Goal: Information Seeking & Learning: Learn about a topic

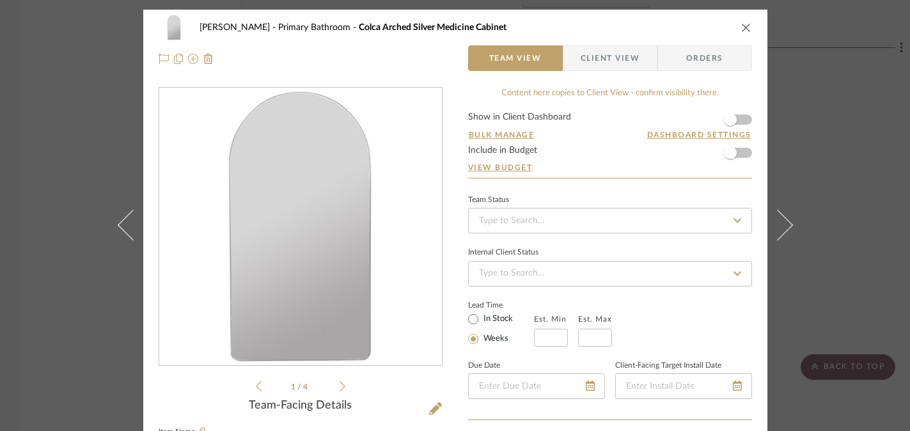
scroll to position [389, 0]
click at [70, 338] on div "[PERSON_NAME] Primary Bathroom Colca Arched Silver Medicine Cabinet Team View C…" at bounding box center [455, 215] width 910 height 431
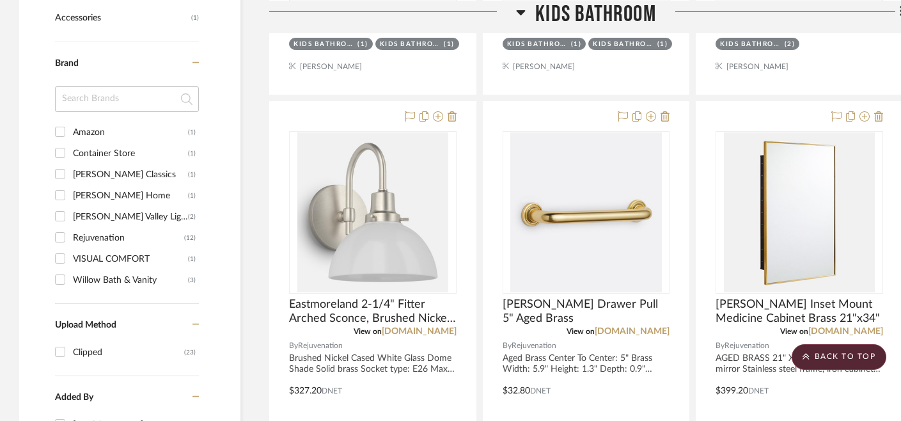
scroll to position [415, 0]
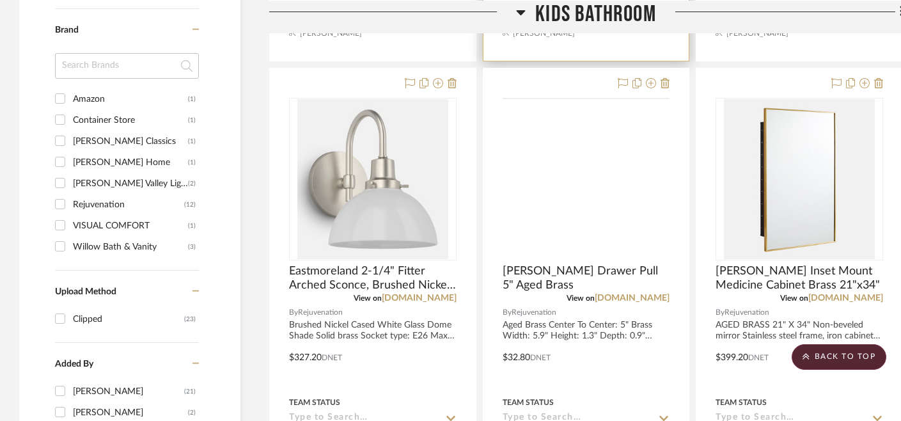
scroll to position [864, 0]
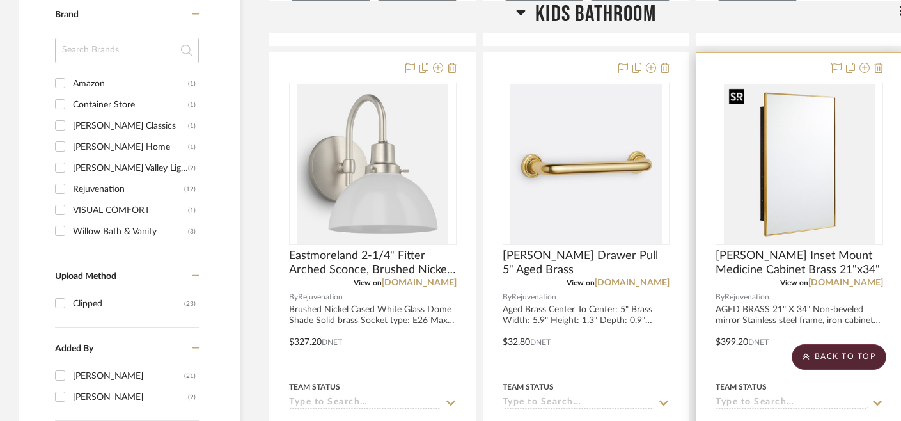
click at [788, 161] on img "0" at bounding box center [799, 164] width 151 height 160
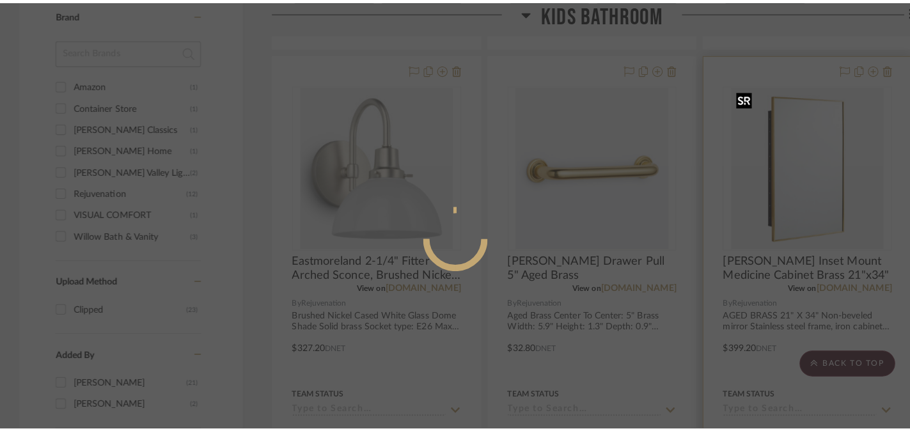
scroll to position [0, 0]
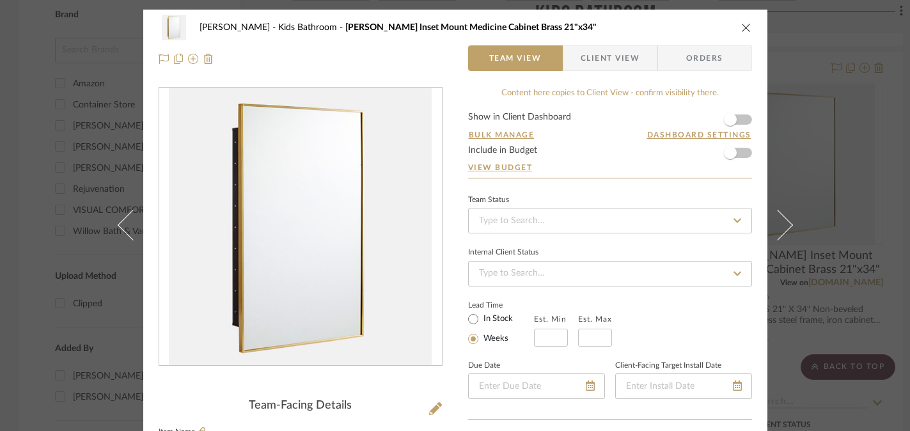
click at [882, 152] on div "Thomas Kids Bathroom Barron Inset Mount Medicine Cabinet Brass 21"x34" Team Vie…" at bounding box center [455, 215] width 910 height 431
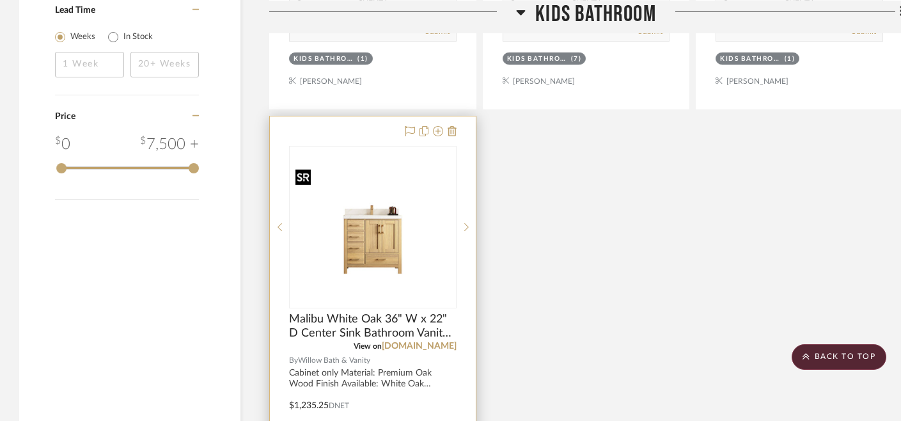
scroll to position [1462, 0]
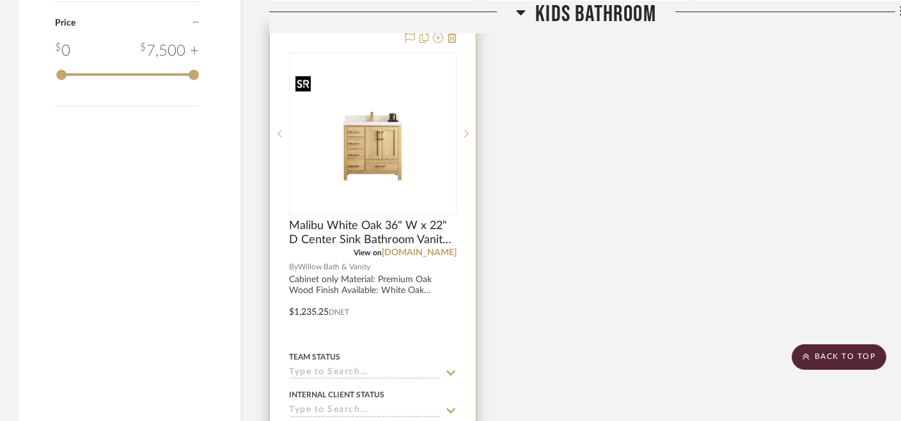
click at [370, 168] on img "0" at bounding box center [372, 134] width 165 height 124
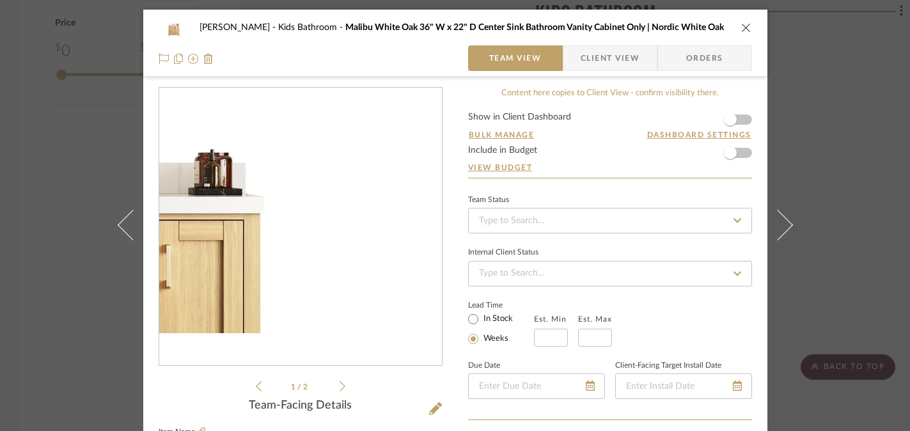
scroll to position [106, 0]
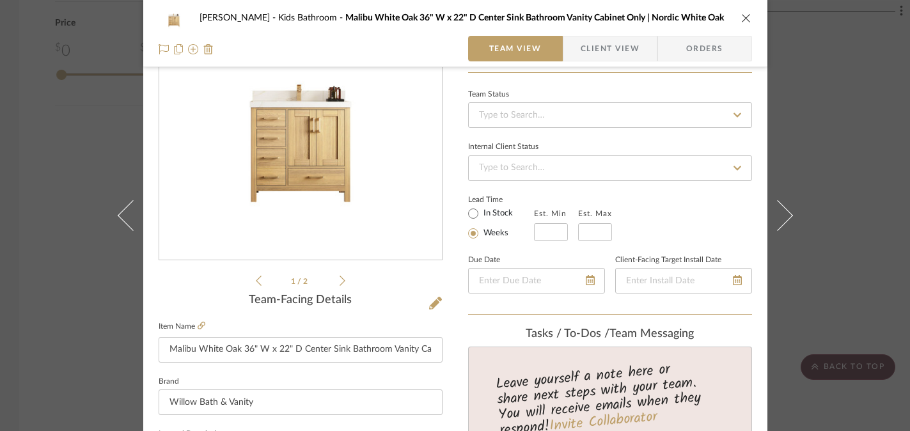
click at [843, 244] on div "Thomas Kids Bathroom Malibu White Oak 36" W x 22" D Center Sink Bathroom Vanity…" at bounding box center [455, 215] width 910 height 431
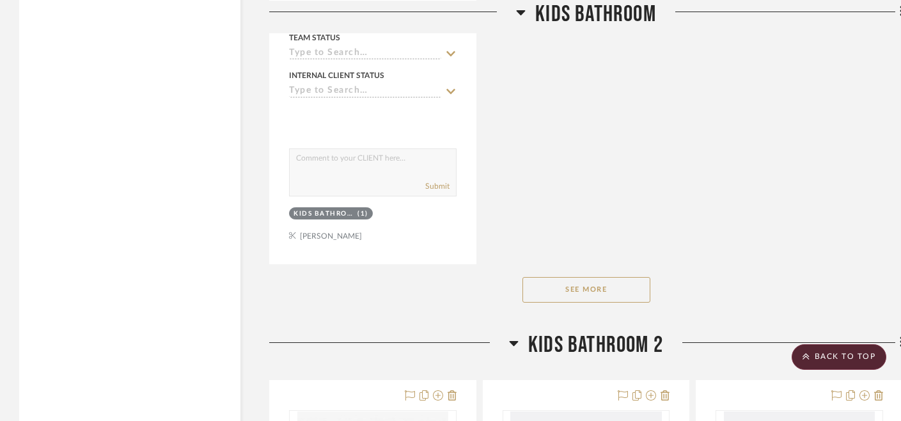
scroll to position [1810, 0]
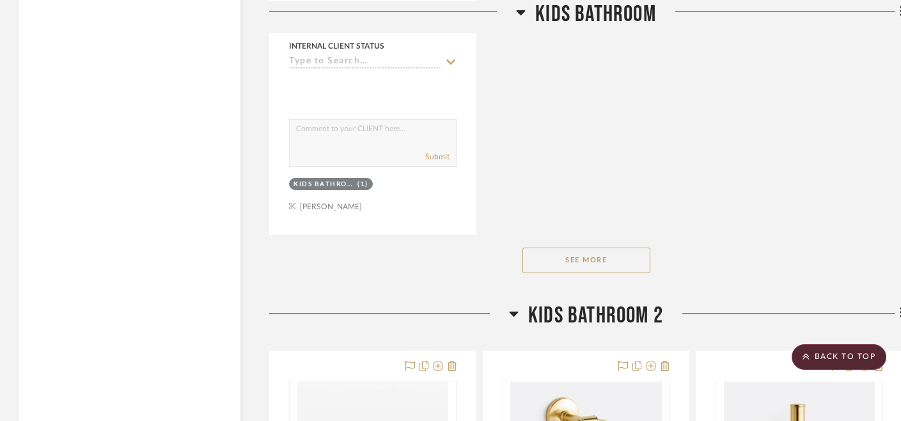
click at [594, 259] on button "See More" at bounding box center [587, 261] width 128 height 26
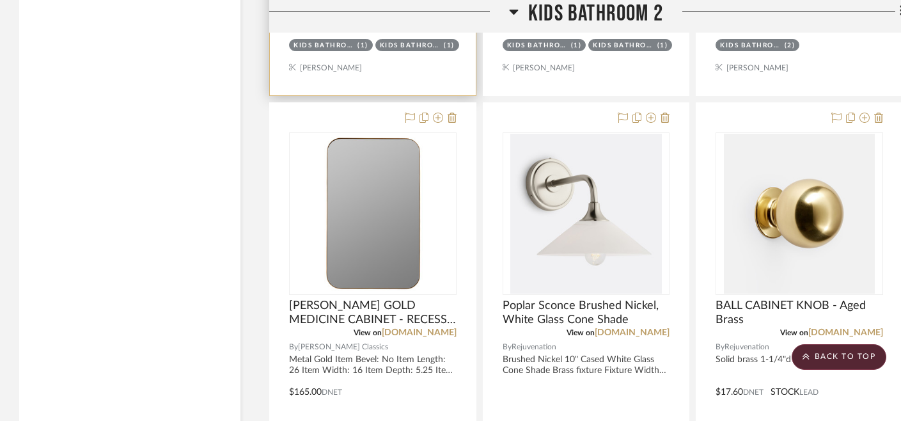
scroll to position [2627, 0]
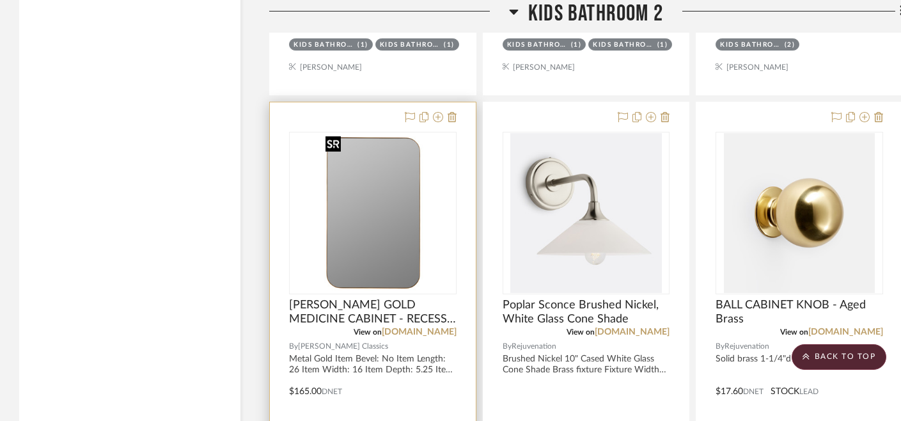
click at [388, 248] on img "0" at bounding box center [372, 213] width 105 height 160
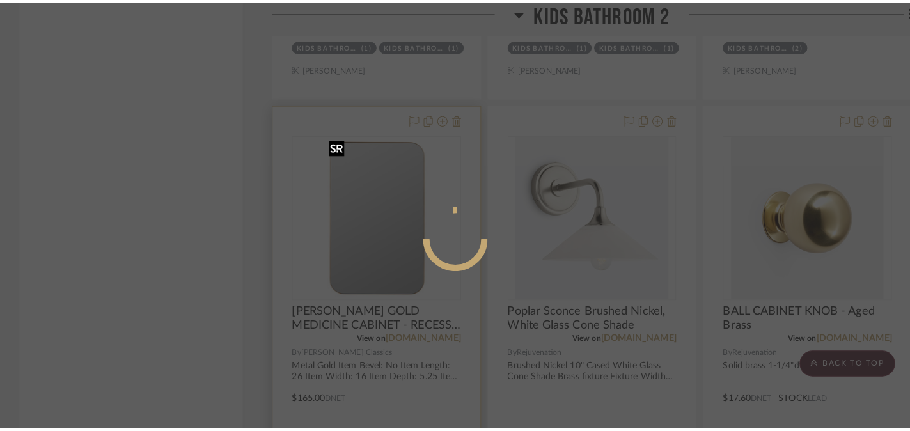
scroll to position [0, 0]
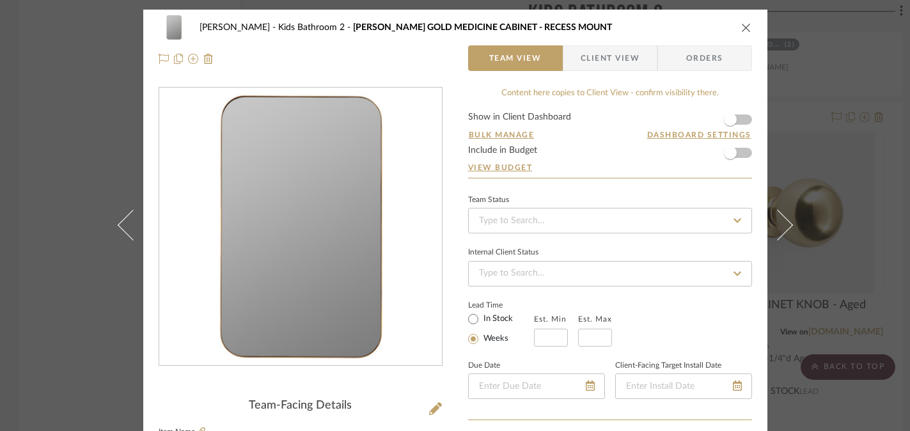
click at [882, 148] on div "Thomas Kids Bathroom 2 HADLEY GOLD MEDICINE CABINET - RECESS MOUNT Team View Cl…" at bounding box center [455, 215] width 910 height 431
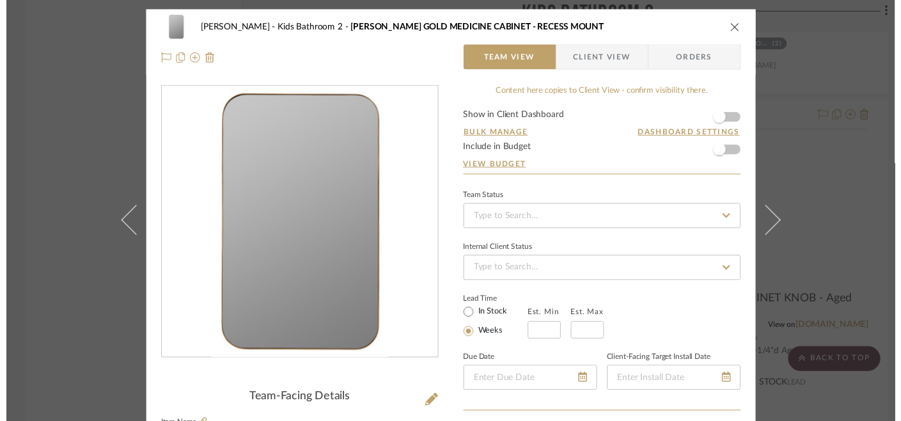
scroll to position [2627, 0]
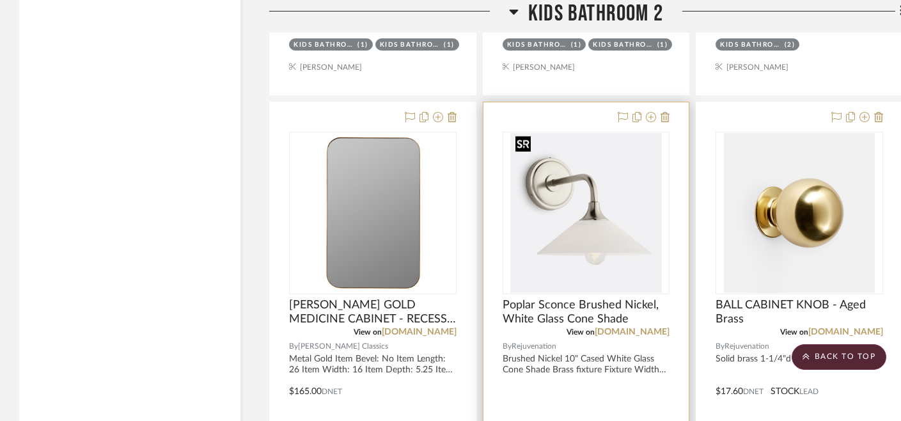
click at [0, 0] on img at bounding box center [0, 0] width 0 height 0
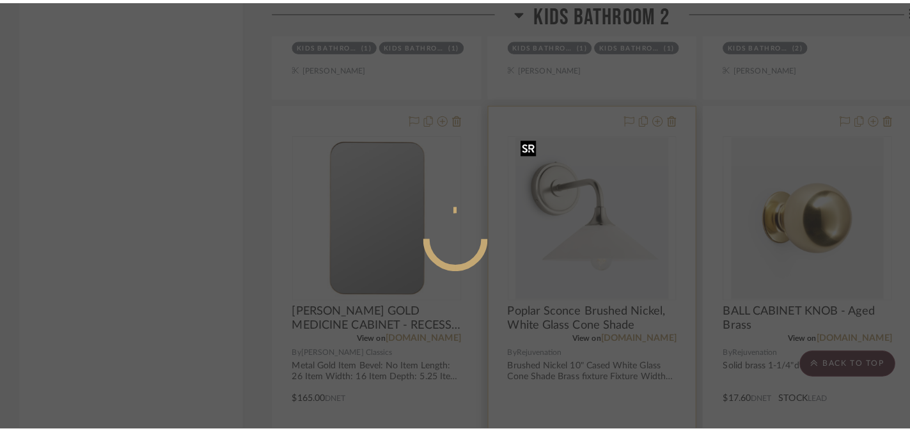
scroll to position [0, 0]
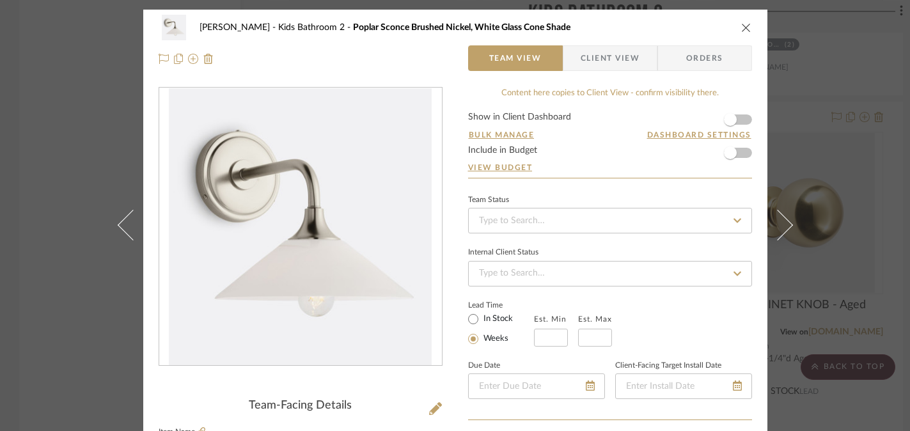
click at [821, 136] on div "Thomas Kids Bathroom 2 Poplar Sconce Brushed Nickel, White Glass Cone Shade Tea…" at bounding box center [455, 215] width 910 height 431
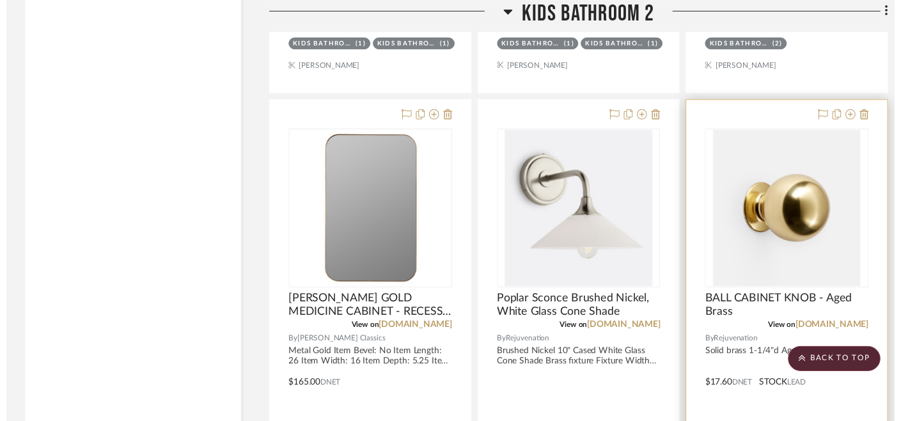
scroll to position [2627, 0]
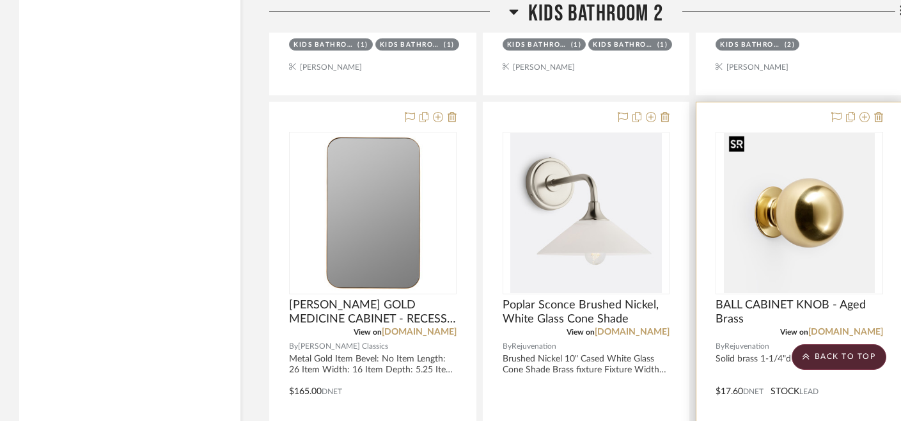
click at [812, 215] on img "0" at bounding box center [799, 213] width 151 height 160
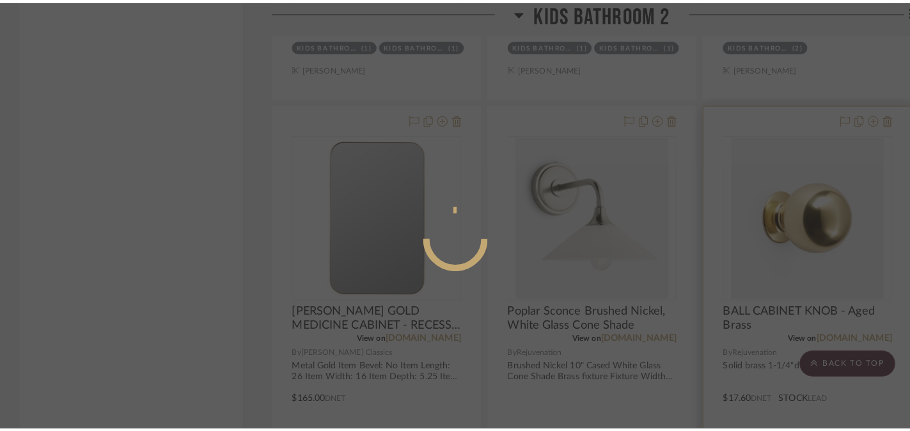
scroll to position [0, 0]
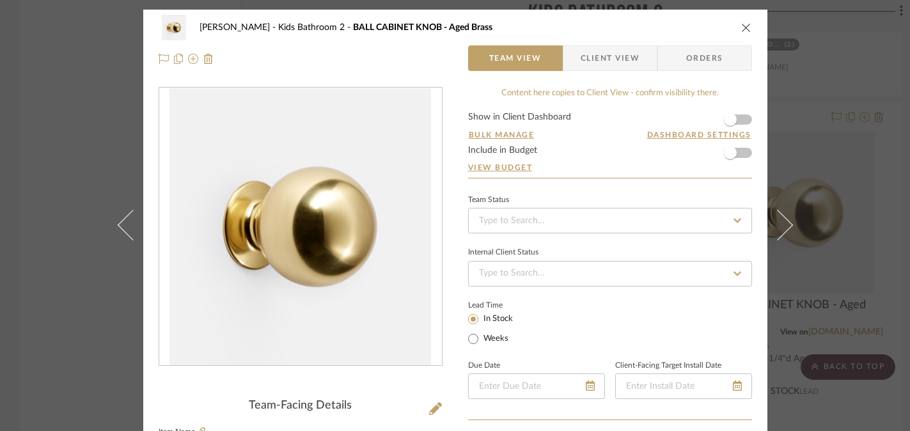
click at [828, 125] on div "Thomas Kids Bathroom 2 BALL CABINET KNOB - Aged Brass Team View Client View Ord…" at bounding box center [455, 215] width 910 height 431
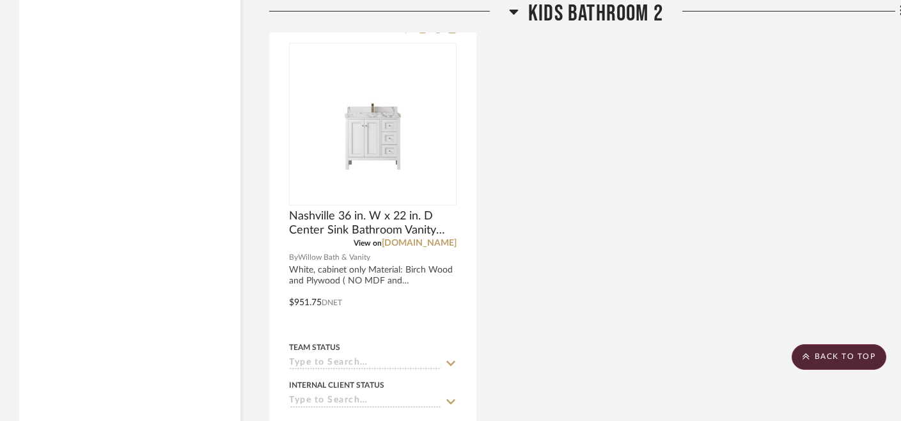
scroll to position [3298, 0]
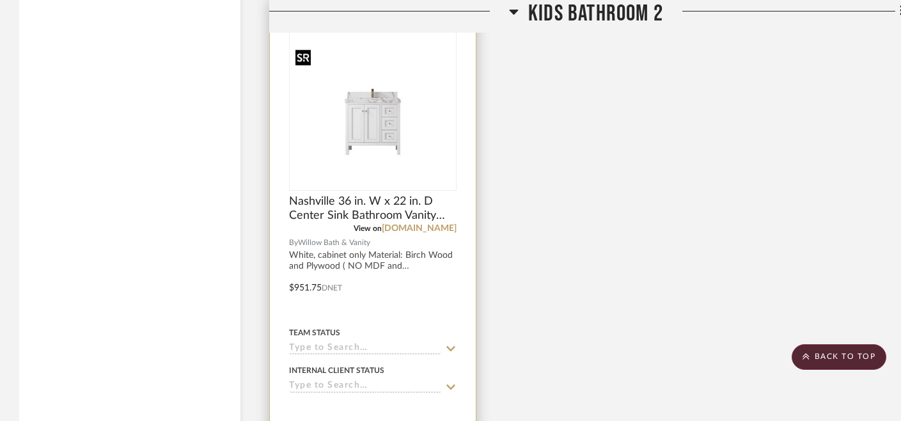
click at [0, 0] on img at bounding box center [0, 0] width 0 height 0
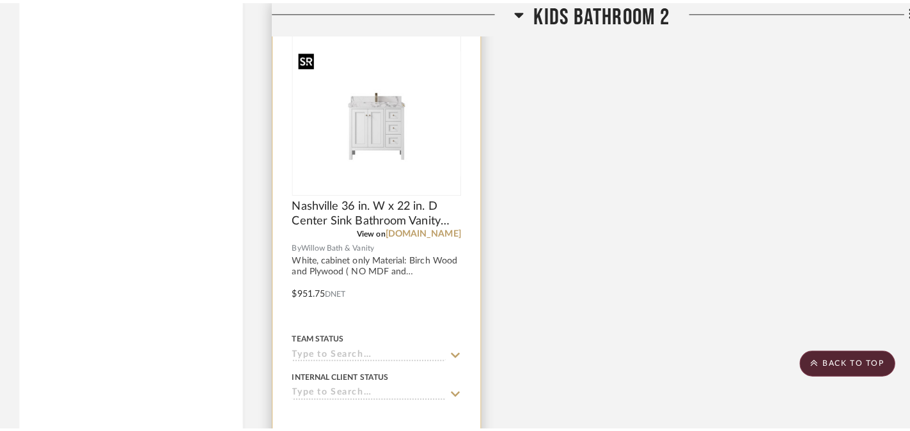
scroll to position [0, 0]
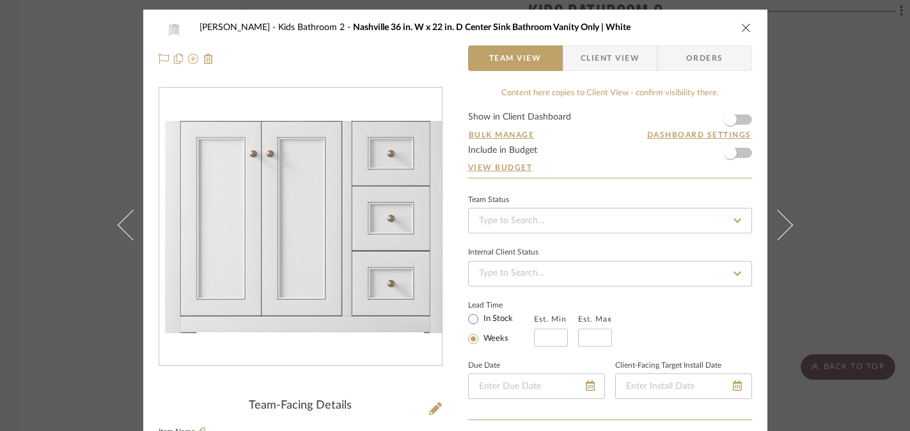
click at [294, 254] on img "0" at bounding box center [300, 227] width 283 height 212
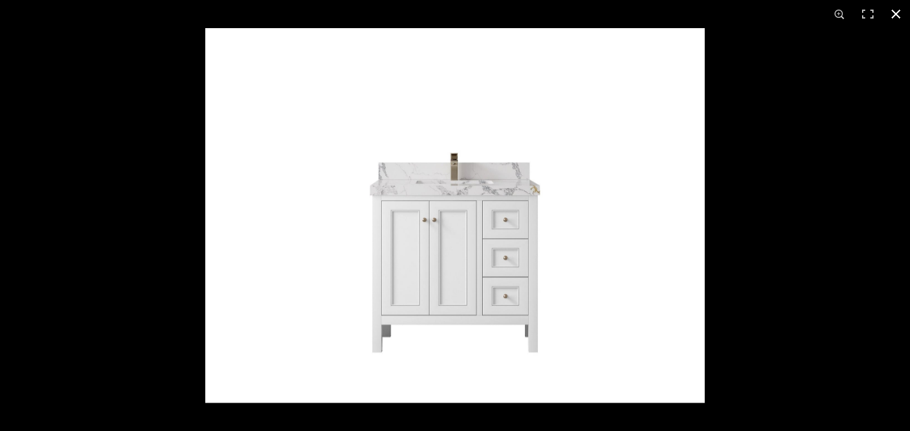
click at [741, 164] on div at bounding box center [660, 243] width 910 height 431
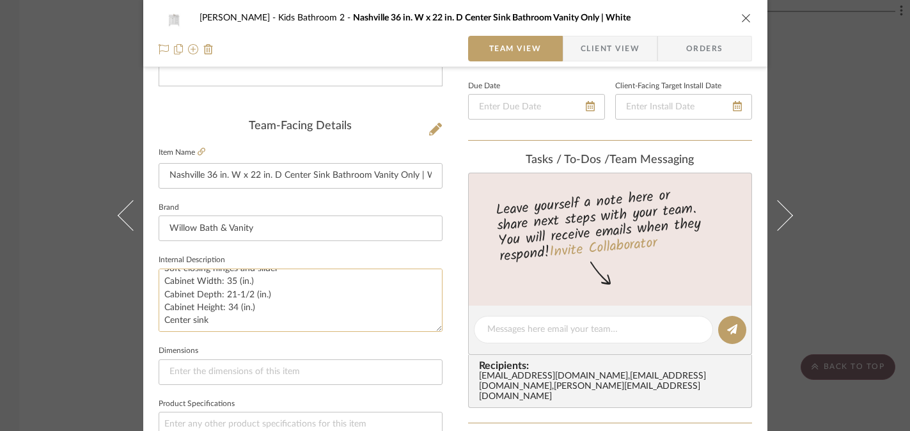
scroll to position [52, 0]
click at [869, 188] on div "Thomas Kids Bathroom 2 Nashville 36 in. W x 22 in. D Center Sink Bathroom Vanit…" at bounding box center [455, 215] width 910 height 431
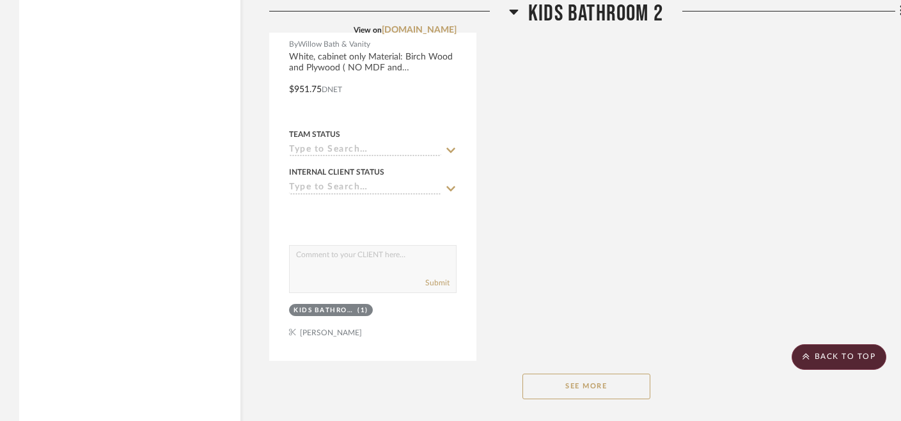
scroll to position [3676, 0]
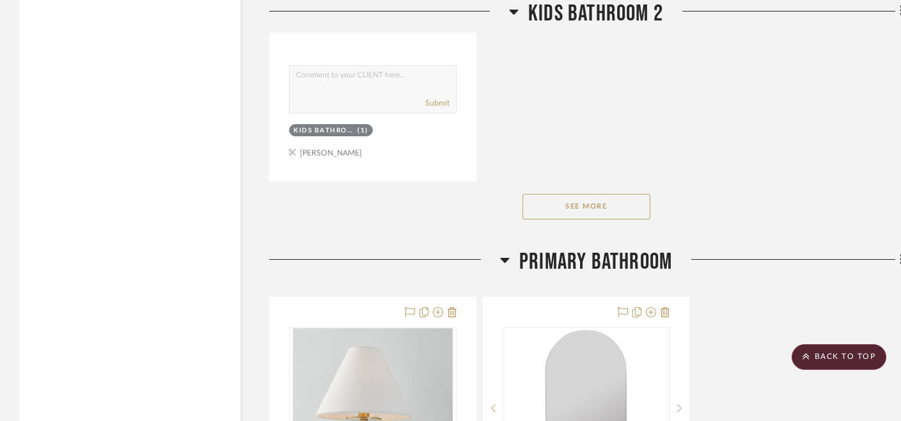
click at [608, 203] on button "See More" at bounding box center [587, 207] width 128 height 26
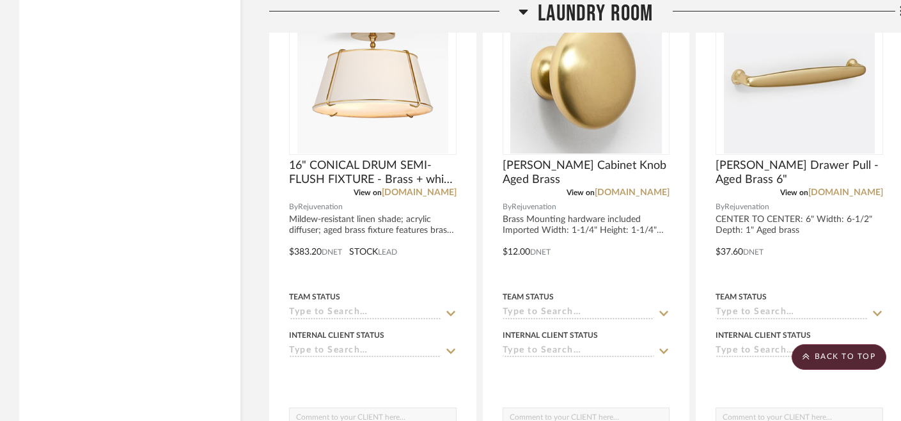
scroll to position [5202, 0]
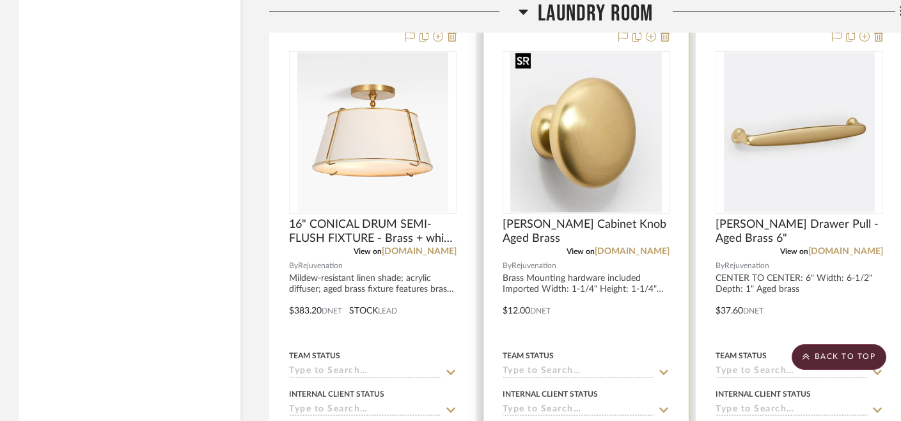
click at [587, 133] on img "0" at bounding box center [585, 132] width 151 height 160
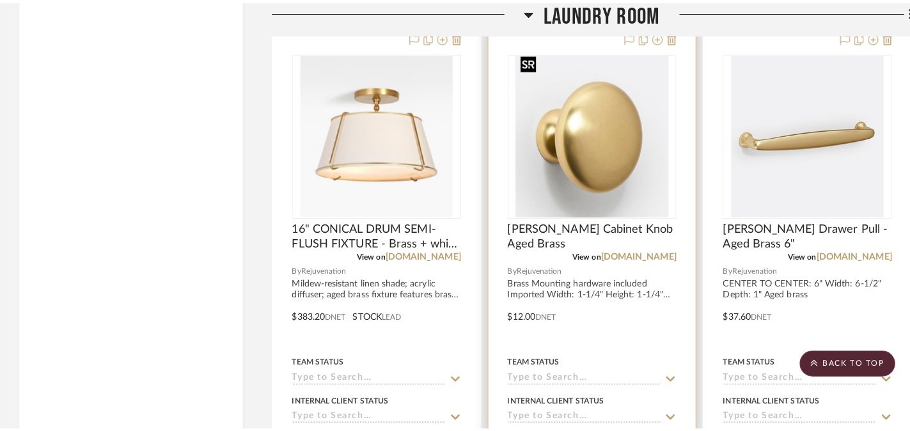
scroll to position [0, 0]
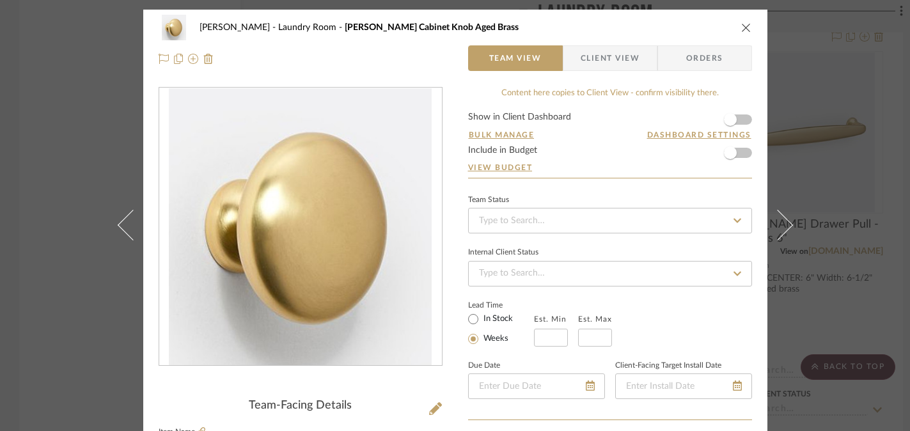
click at [857, 129] on div "Thomas Laundry Room Claybourne Cabinet Knob Aged Brass Team View Client View Or…" at bounding box center [455, 215] width 910 height 431
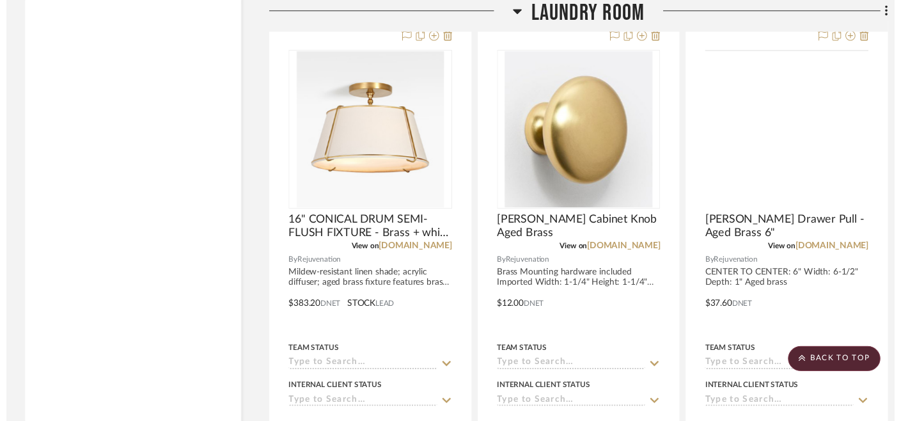
scroll to position [5202, 0]
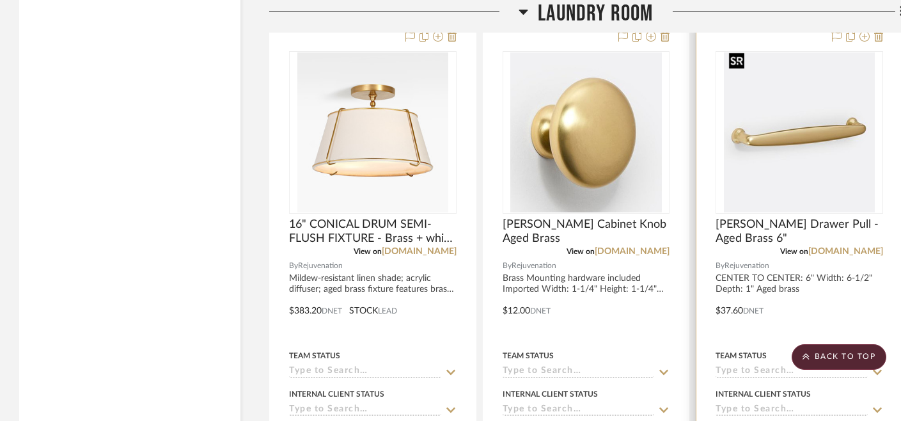
click at [0, 0] on img at bounding box center [0, 0] width 0 height 0
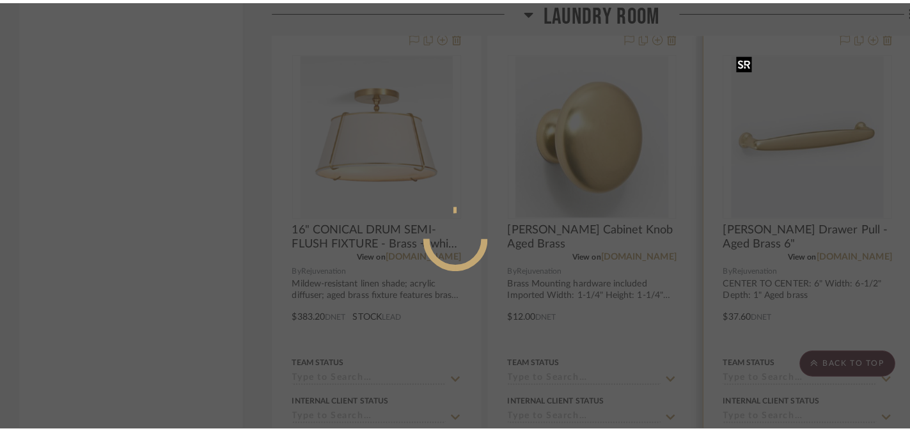
scroll to position [0, 0]
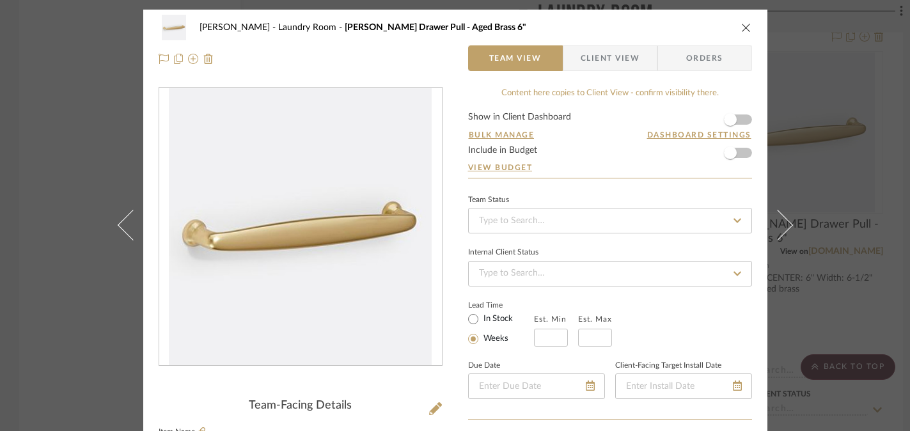
click at [812, 111] on div "Thomas Laundry Room Claybourne Drawer Pull - Aged Brass 6" Team View Client Vie…" at bounding box center [455, 215] width 910 height 431
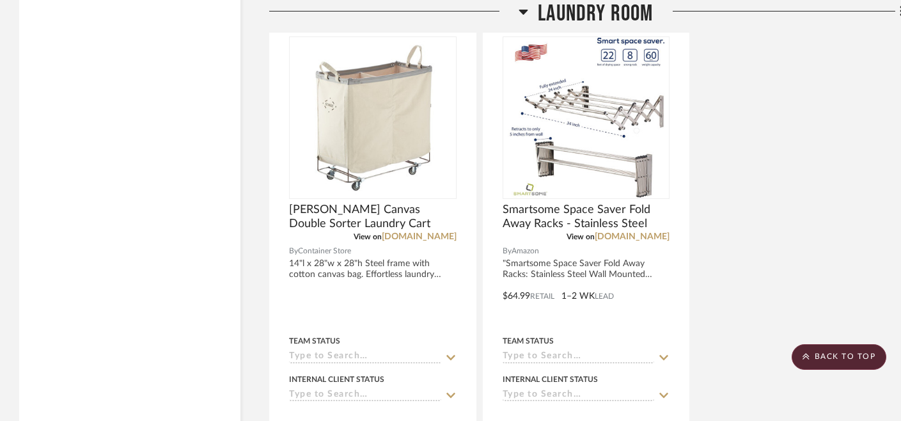
scroll to position [5788, 0]
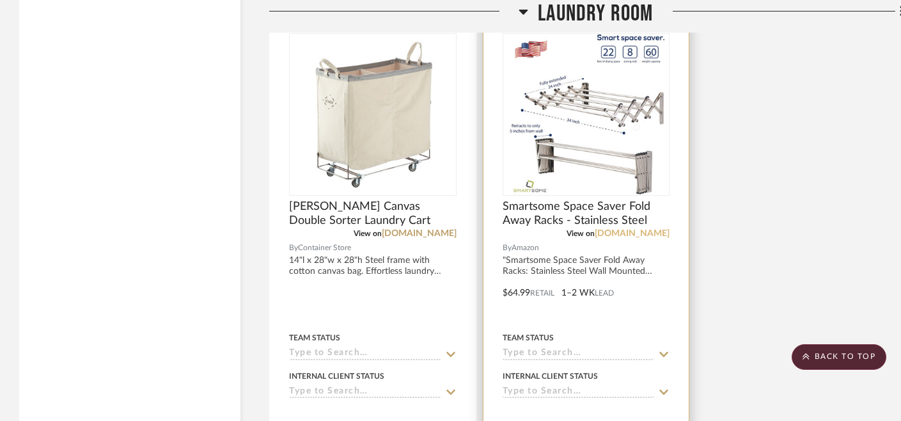
click at [640, 229] on link "amazon.com" at bounding box center [632, 233] width 75 height 9
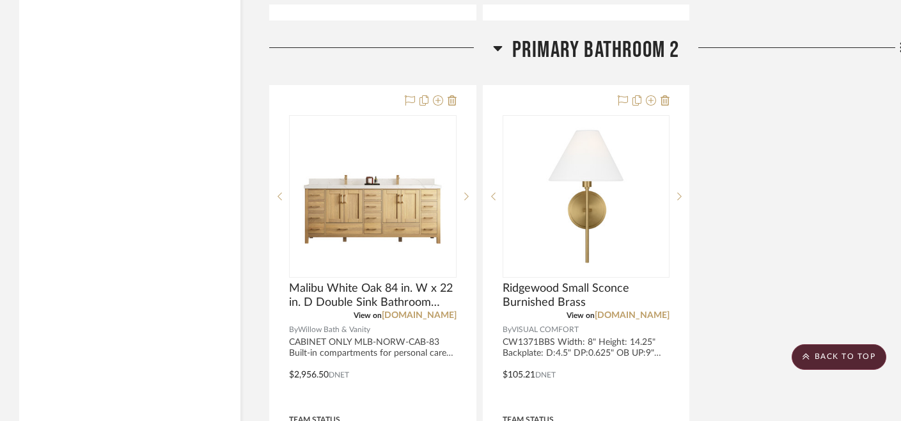
scroll to position [4518, 0]
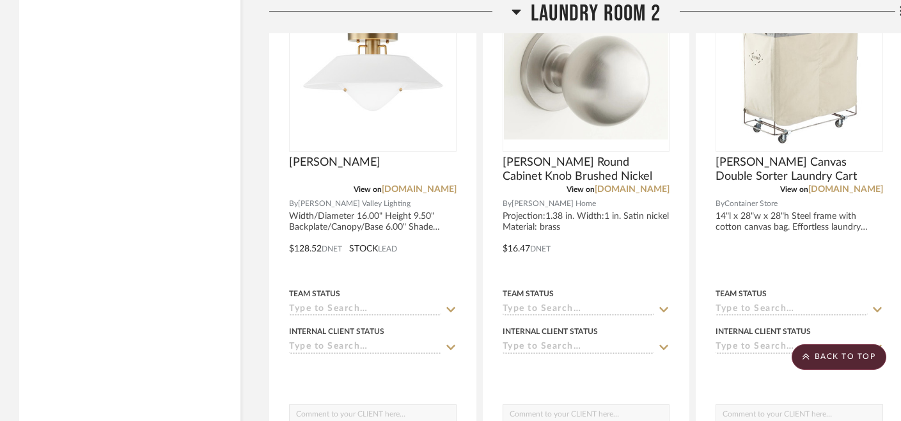
scroll to position [6474, 0]
